Goal: Transaction & Acquisition: Book appointment/travel/reservation

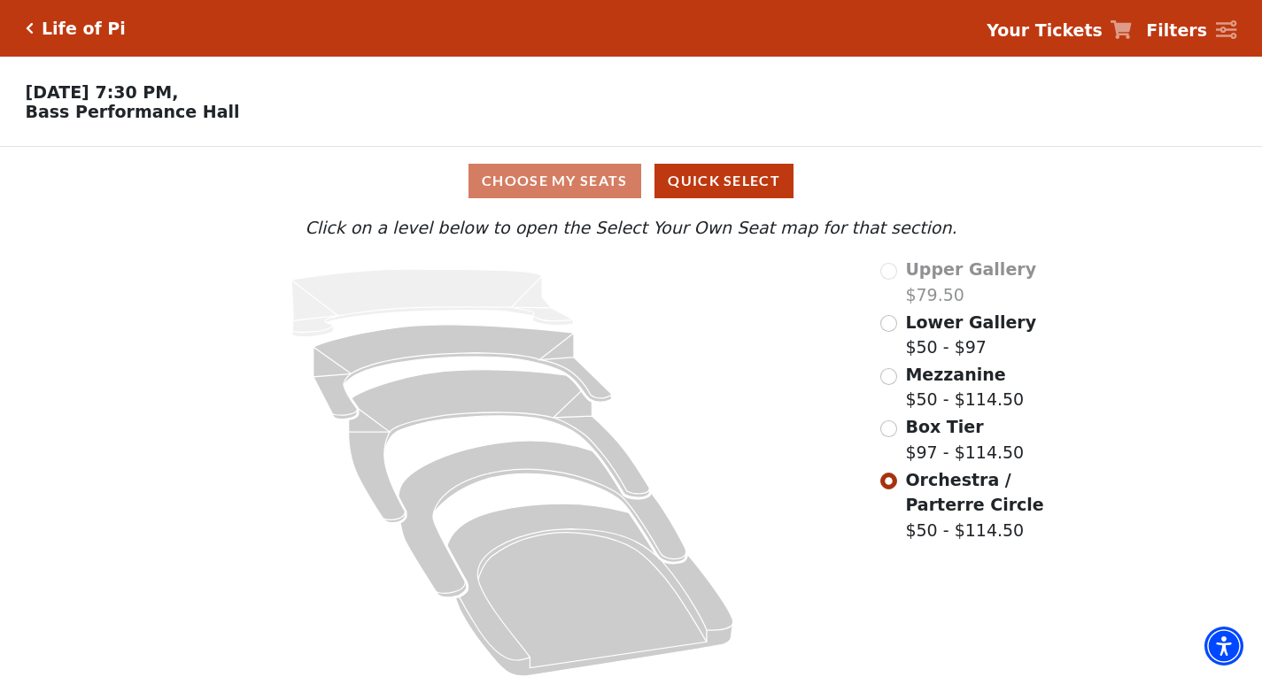
scroll to position [18, 0]
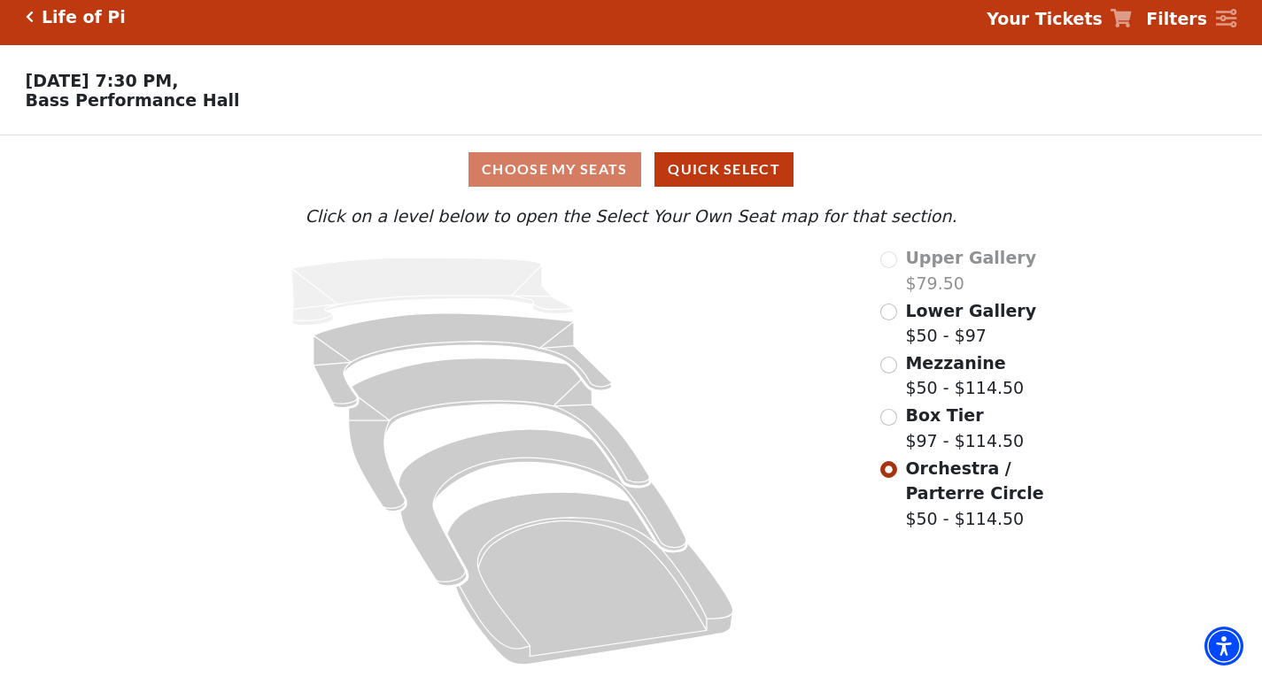
click at [23, 7] on div "Life of Pi Your Tickets Filters" at bounding box center [631, 16] width 1262 height 57
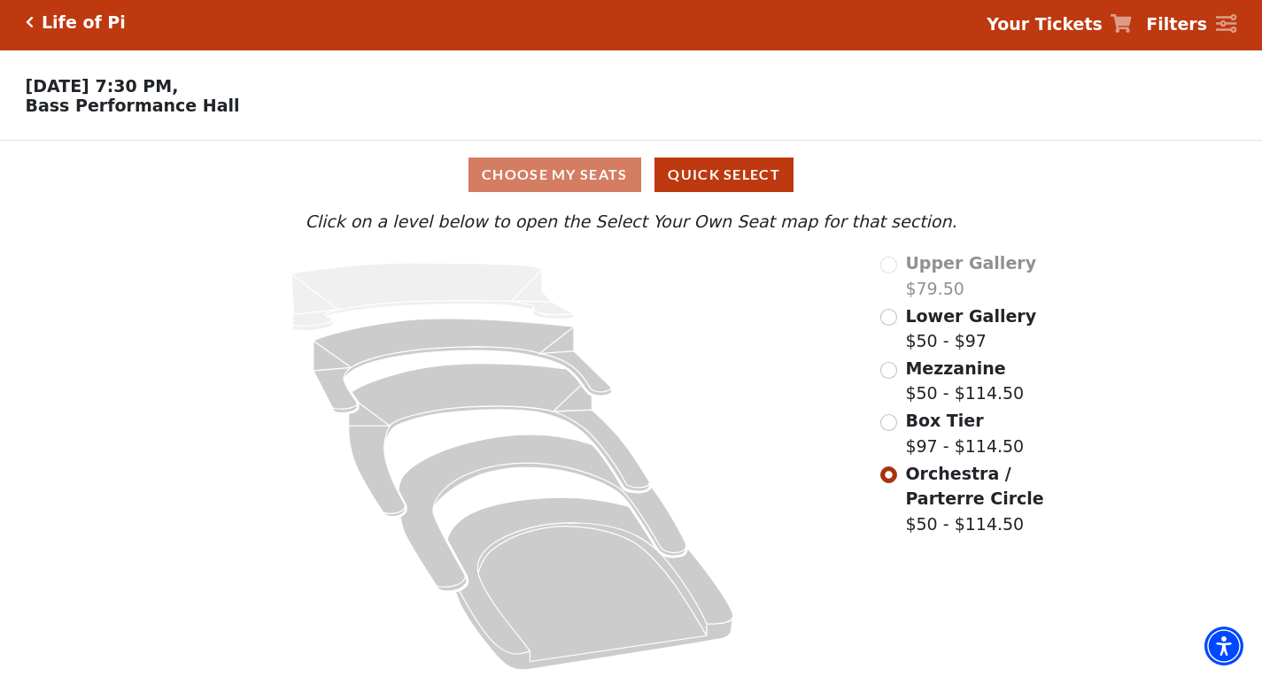
scroll to position [0, 0]
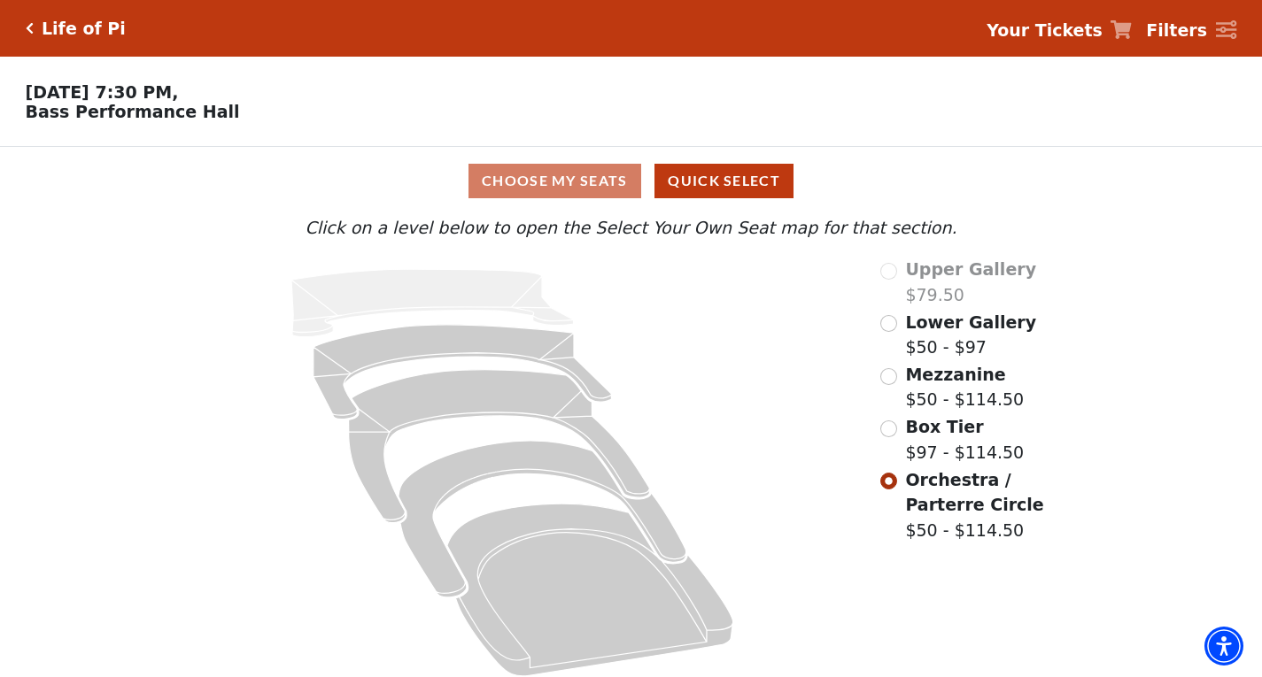
click at [55, 35] on h5 "Life of Pi" at bounding box center [84, 29] width 84 height 20
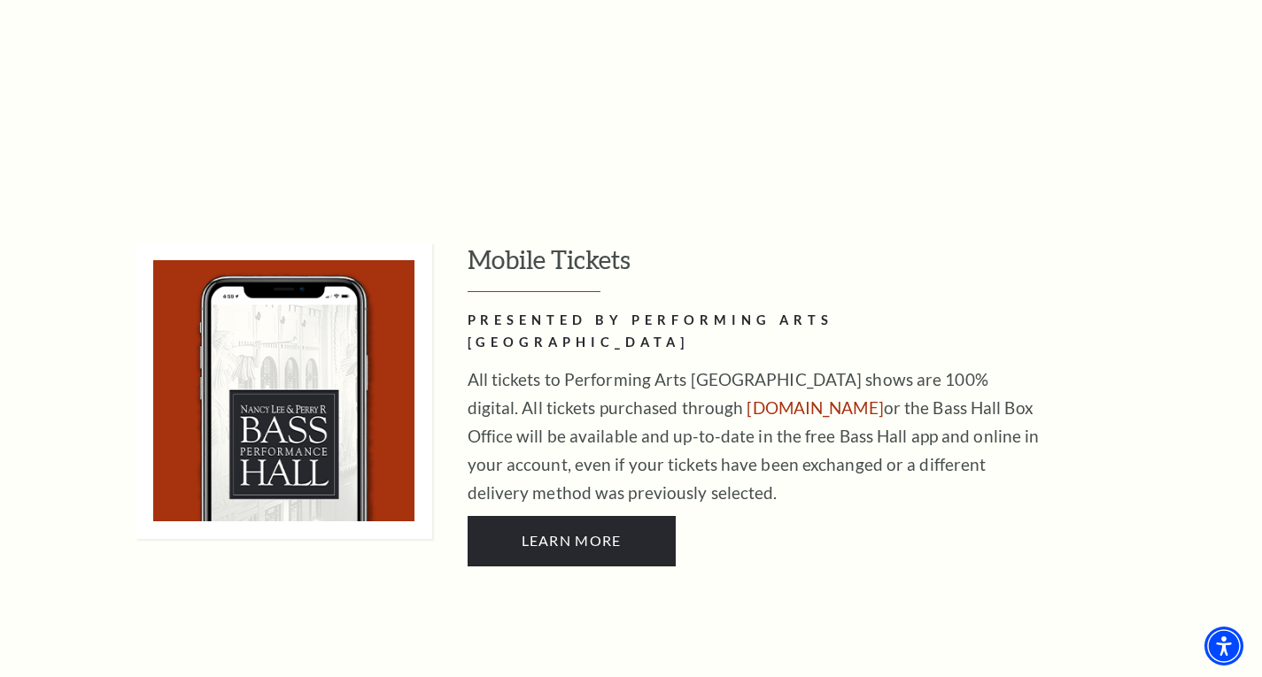
scroll to position [443, 0]
